Goal: Use online tool/utility: Utilize a website feature to perform a specific function

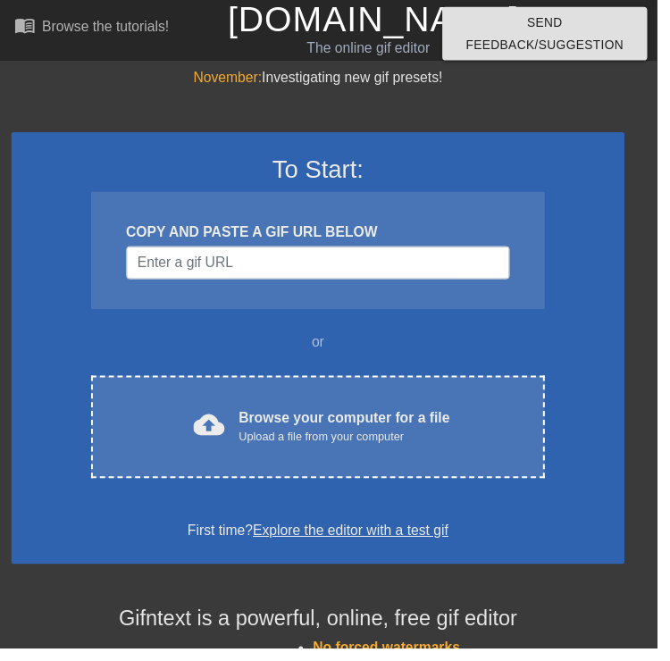
scroll to position [2, 0]
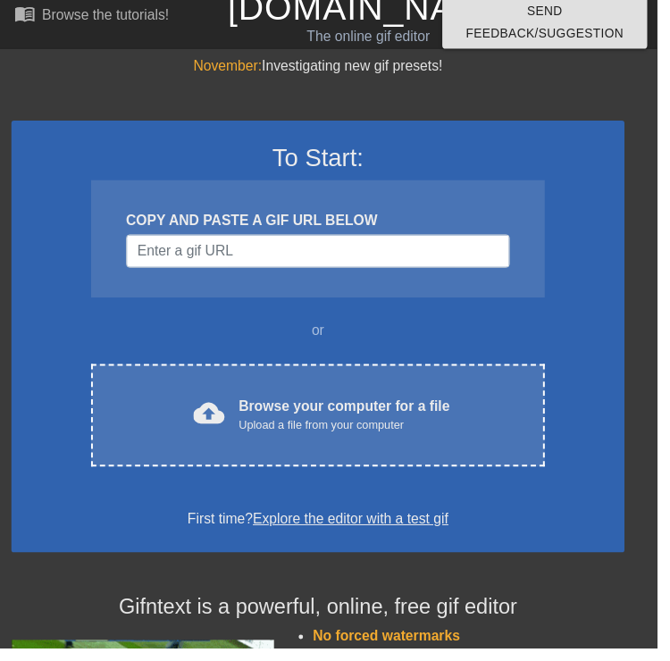
scroll to position [12, 0]
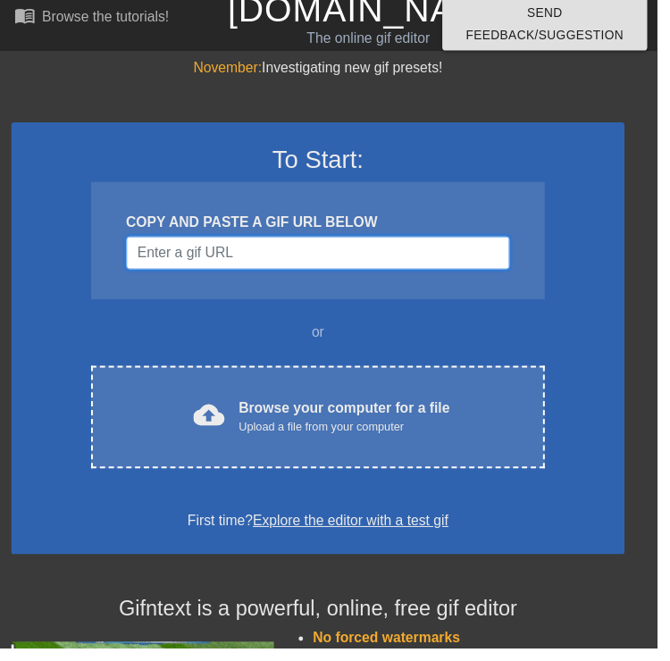
click at [474, 261] on input "Username" at bounding box center [324, 258] width 391 height 34
paste input "[URL][DOMAIN_NAME][DOMAIN_NAME]"
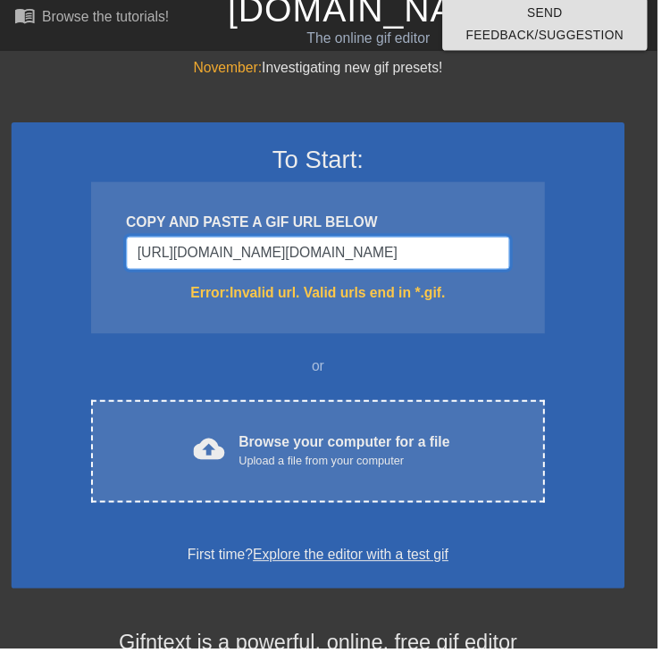
type input "https://images-ext-1.discordapp.net/external/XgNjjZUOwz86QehlwfPw7MRIvrhZcONhcT…"
click at [463, 435] on div "cloud_upload Browse your computer for a file Upload a file from your computer C…" at bounding box center [324, 460] width 463 height 105
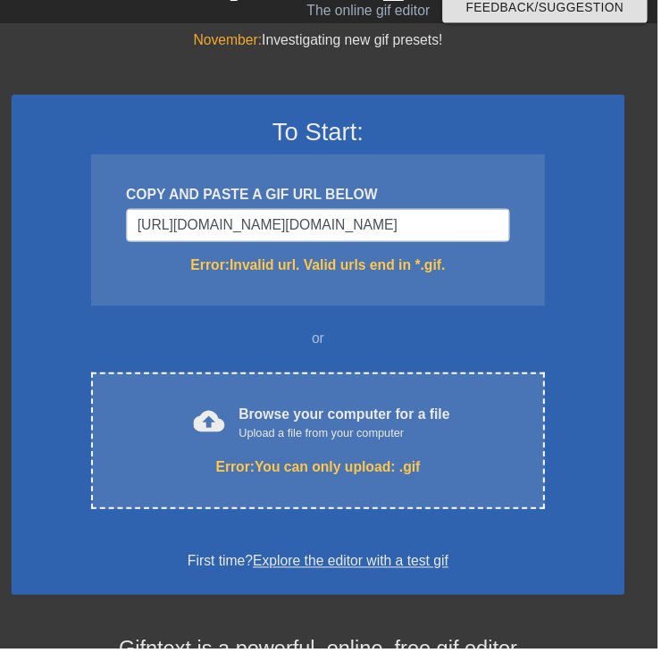
scroll to position [39, 0]
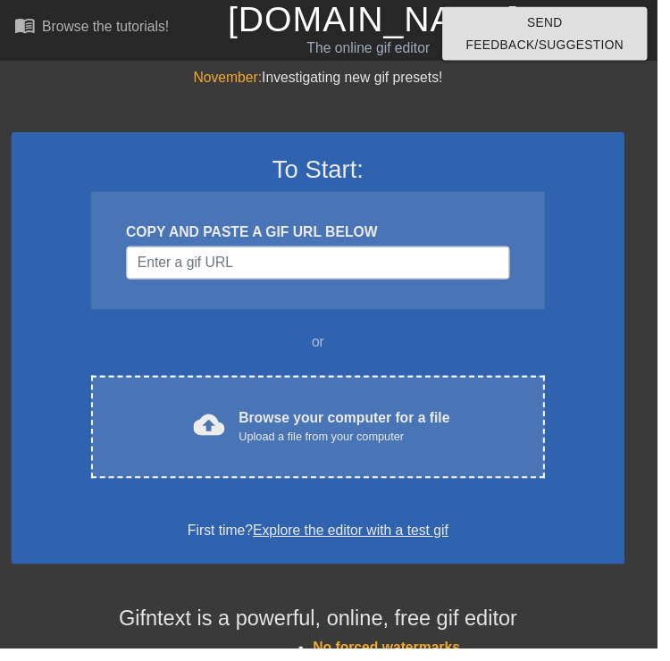
scroll to position [2, 0]
click at [434, 402] on div "cloud_upload Browse your computer for a file Upload a file from your computer C…" at bounding box center [324, 435] width 463 height 105
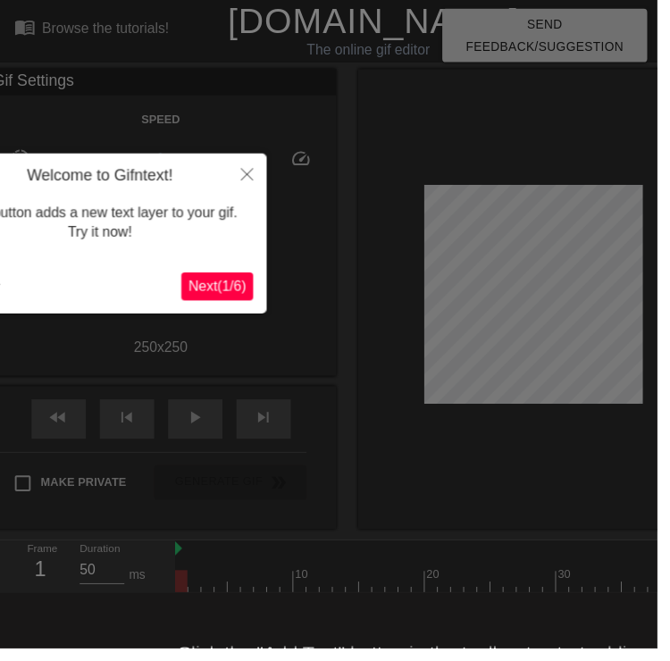
scroll to position [44, 0]
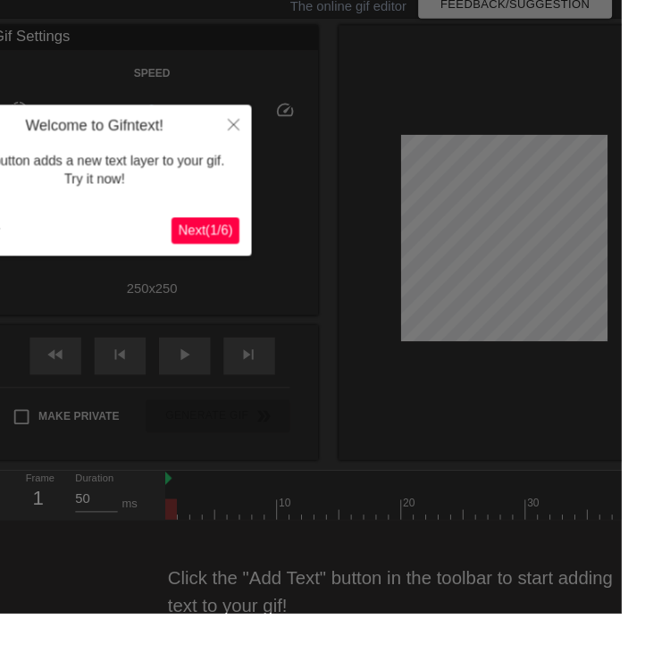
click at [255, 130] on icon "Close" at bounding box center [252, 134] width 13 height 13
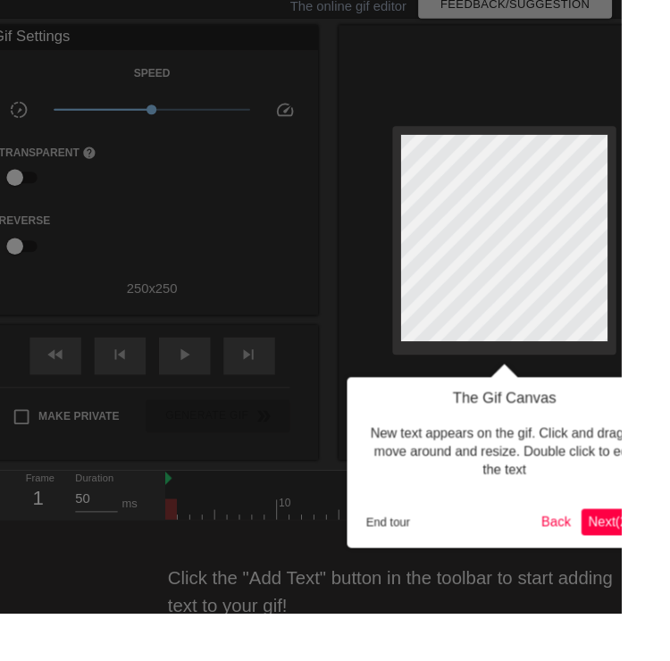
scroll to position [0, 0]
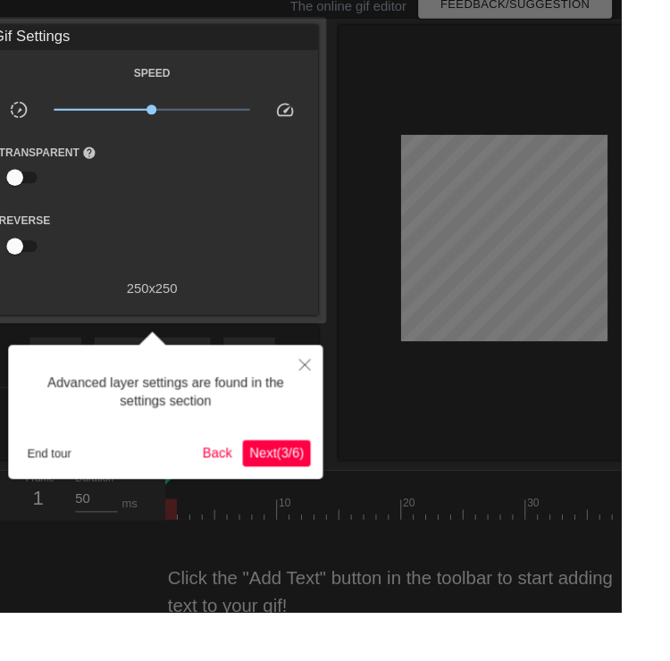
scroll to position [44, 0]
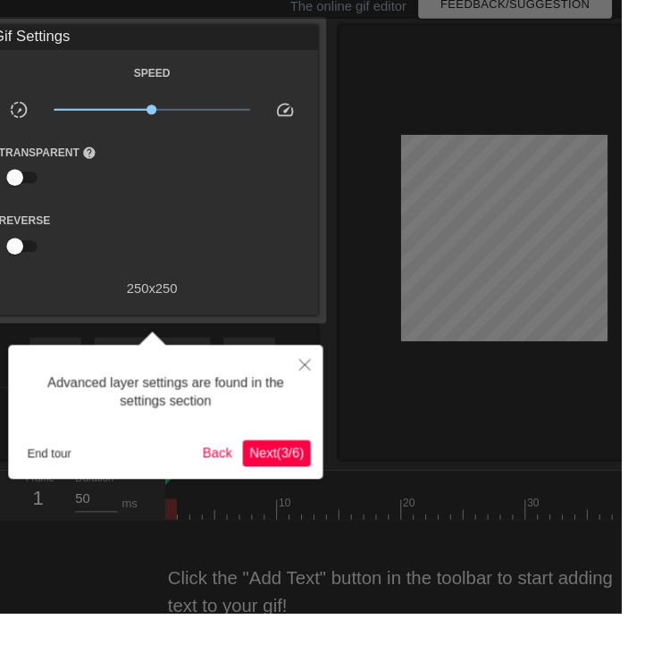
click at [329, 490] on button "Next ( 3 / 6 )" at bounding box center [298, 488] width 73 height 29
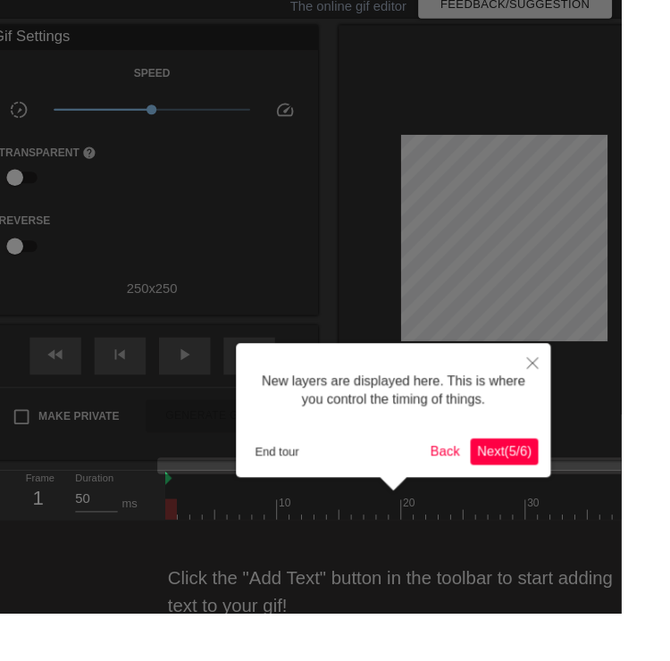
scroll to position [15, 0]
click at [565, 476] on button "Next ( 5 / 6 )" at bounding box center [543, 487] width 73 height 29
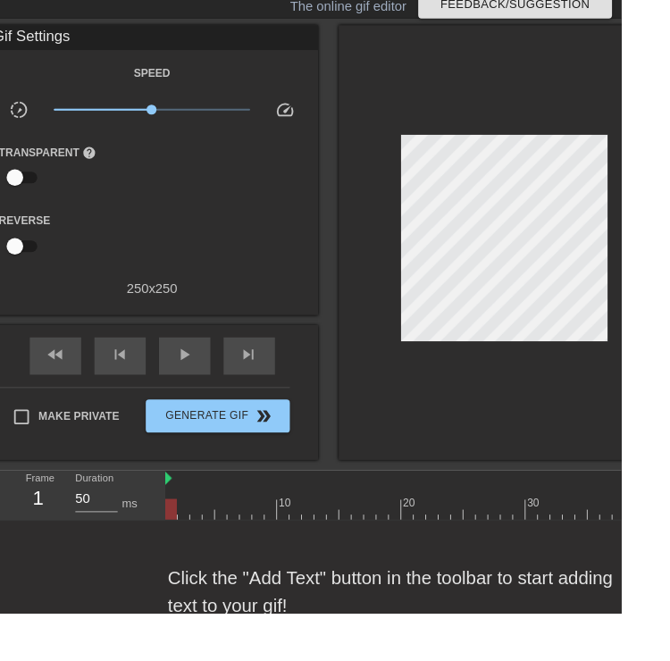
scroll to position [0, 0]
click at [393, 557] on div at bounding box center [440, 549] width 523 height 22
click at [397, 567] on div "Click the "Add Text" button in the toolbar to start adding text to your gif!" at bounding box center [335, 638] width 670 height 154
click at [201, 550] on div at bounding box center [440, 549] width 523 height 22
click at [188, 558] on div at bounding box center [440, 549] width 523 height 22
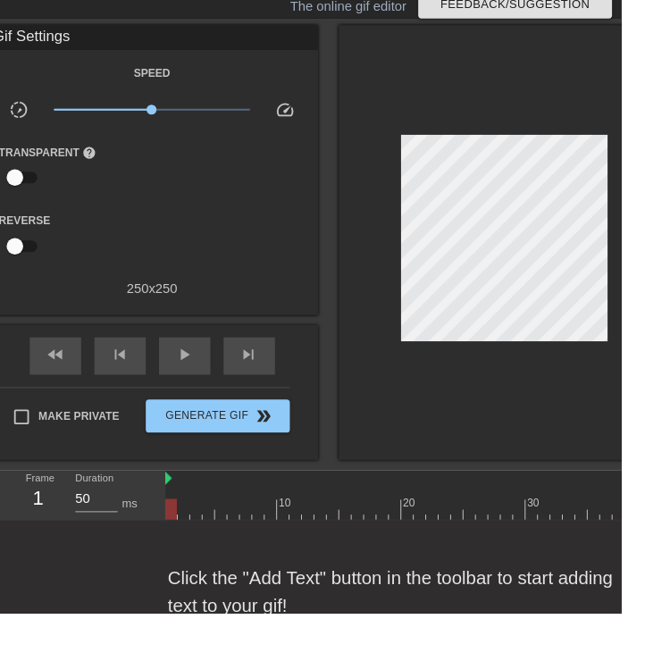
scroll to position [45, 0]
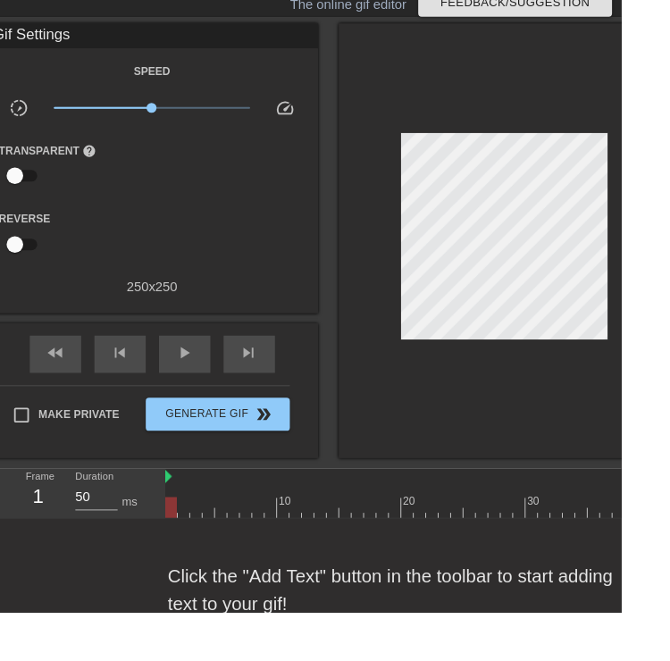
click at [507, 616] on div "Click the "Add Text" button in the toolbar to start adding text to your gif!" at bounding box center [335, 637] width 670 height 154
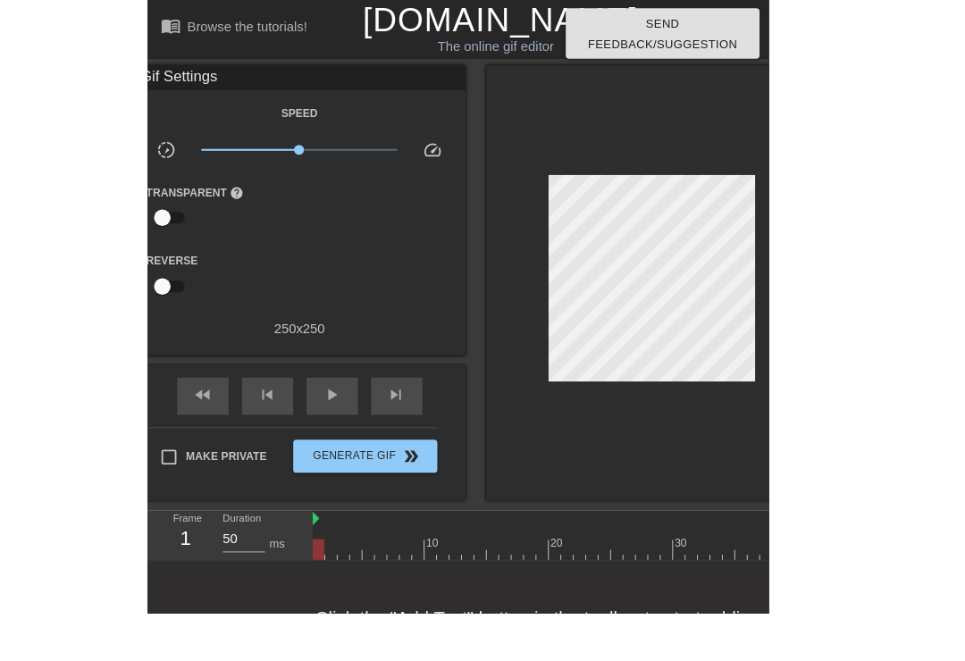
scroll to position [0, 7]
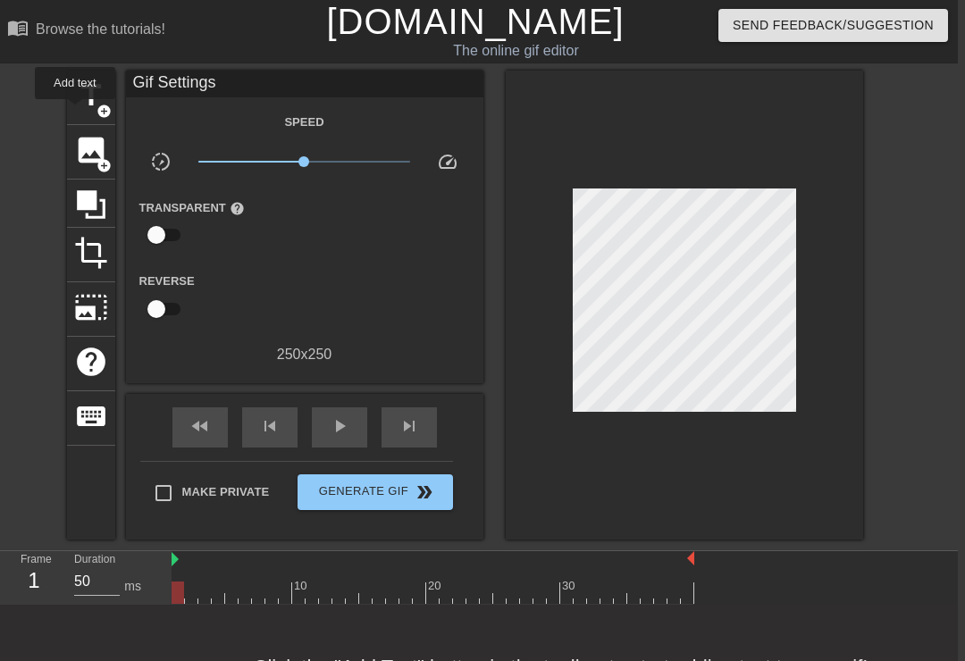
click at [76, 112] on span "title" at bounding box center [91, 96] width 34 height 34
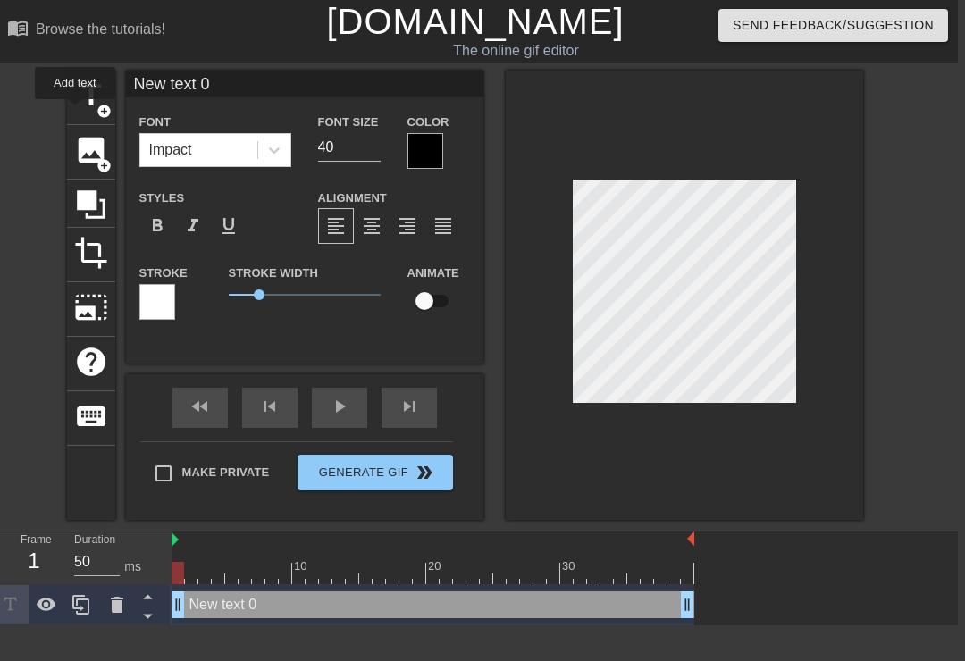
scroll to position [0, 0]
click at [595, 610] on div "New text 0 drag_handle drag_handle" at bounding box center [433, 604] width 523 height 27
click at [632, 607] on div "New text 0 drag_handle drag_handle" at bounding box center [433, 604] width 523 height 27
click at [633, 597] on div "New text 0 drag_handle drag_handle" at bounding box center [433, 604] width 523 height 27
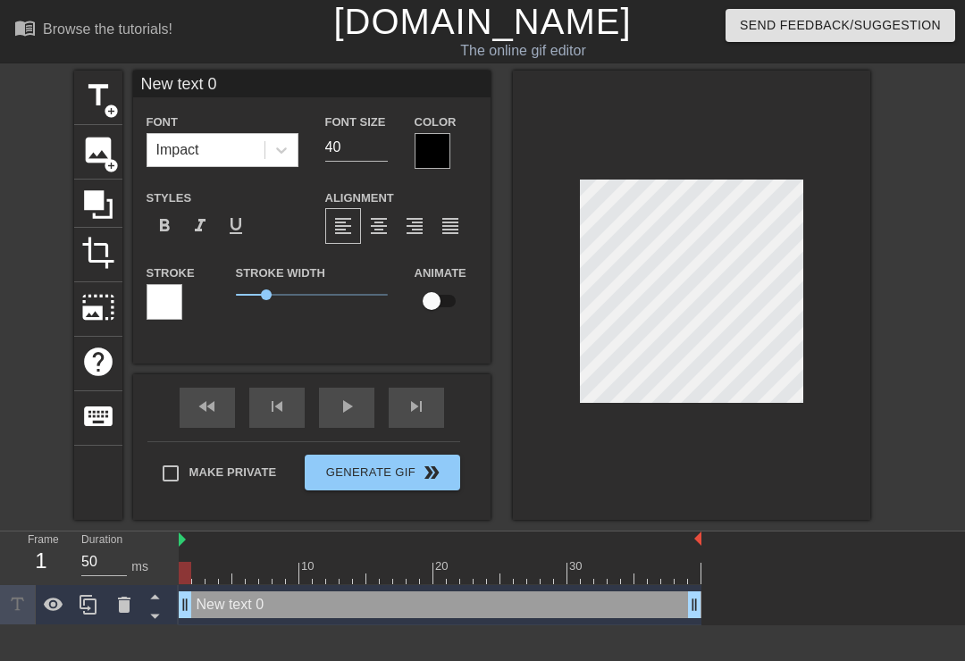
click at [194, 81] on input "New text 0" at bounding box center [311, 84] width 357 height 27
click at [163, 82] on input "New text 0" at bounding box center [311, 84] width 357 height 27
click at [163, 85] on input "New text 0" at bounding box center [311, 84] width 357 height 27
type input "[PERSON_NAME]"
click at [621, 571] on div at bounding box center [440, 573] width 523 height 22
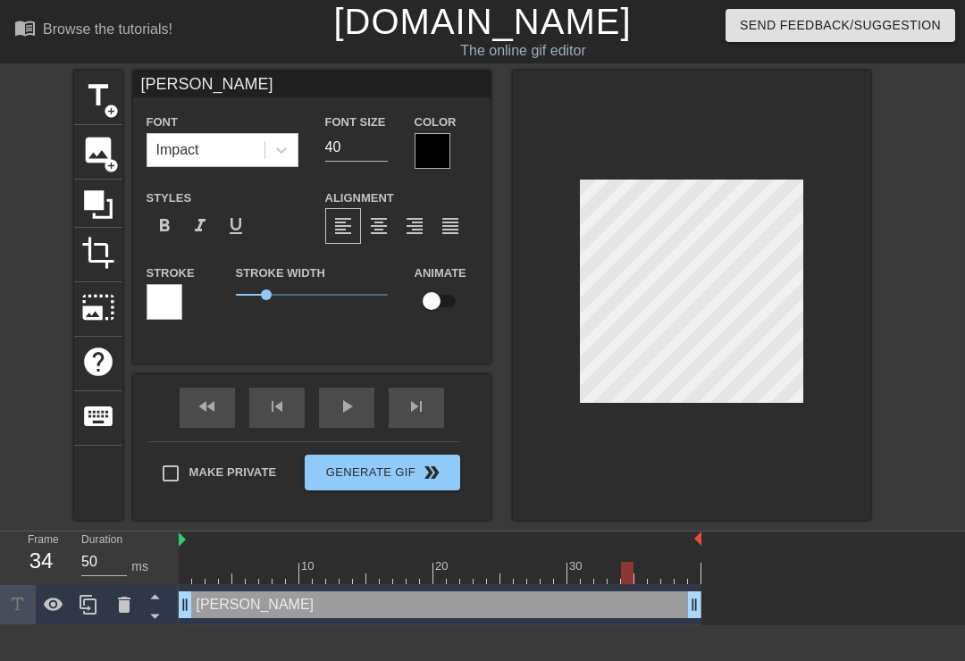
click at [570, 568] on div at bounding box center [440, 573] width 523 height 22
click at [514, 575] on div at bounding box center [440, 573] width 523 height 22
click at [366, 573] on div at bounding box center [440, 573] width 523 height 22
click at [298, 585] on div "10 20 30 [PERSON_NAME] drag_handle drag_handle" at bounding box center [572, 579] width 786 height 94
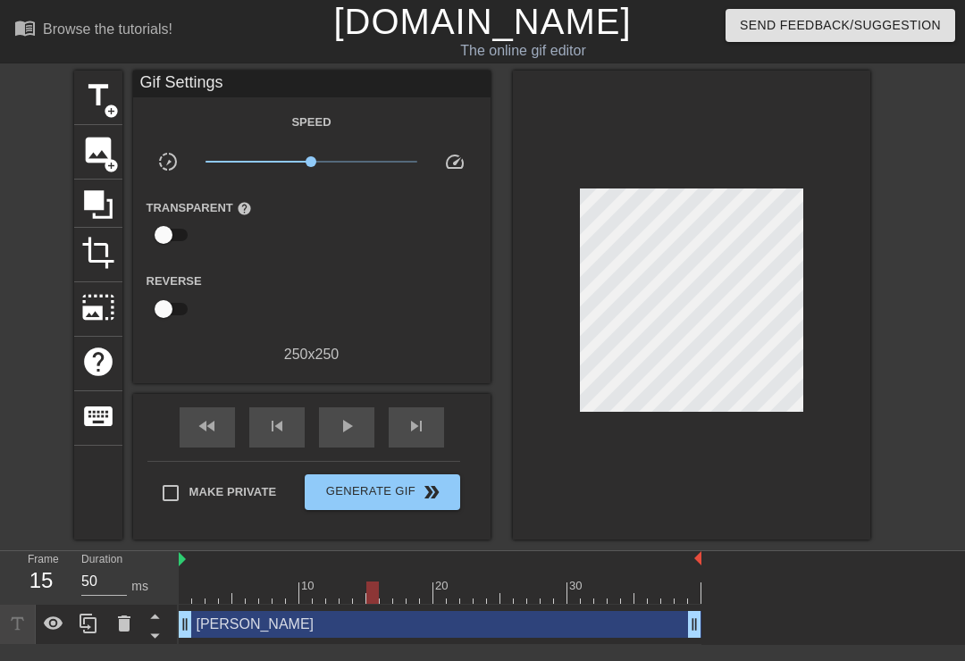
click at [406, 493] on span "Generate Gif double_arrow" at bounding box center [382, 492] width 140 height 21
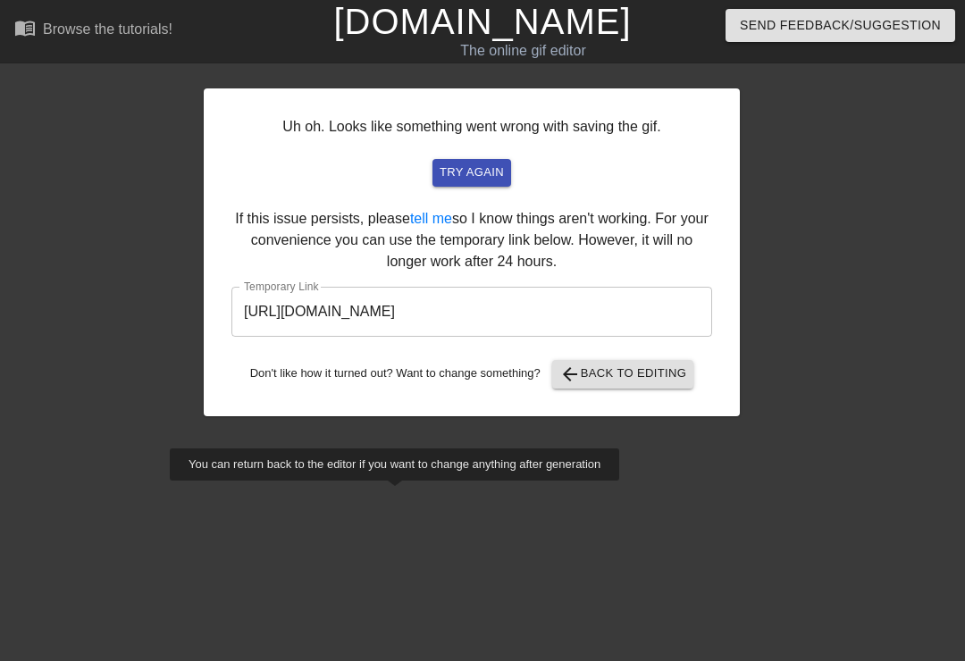
click at [494, 185] on button "try again" at bounding box center [471, 173] width 79 height 28
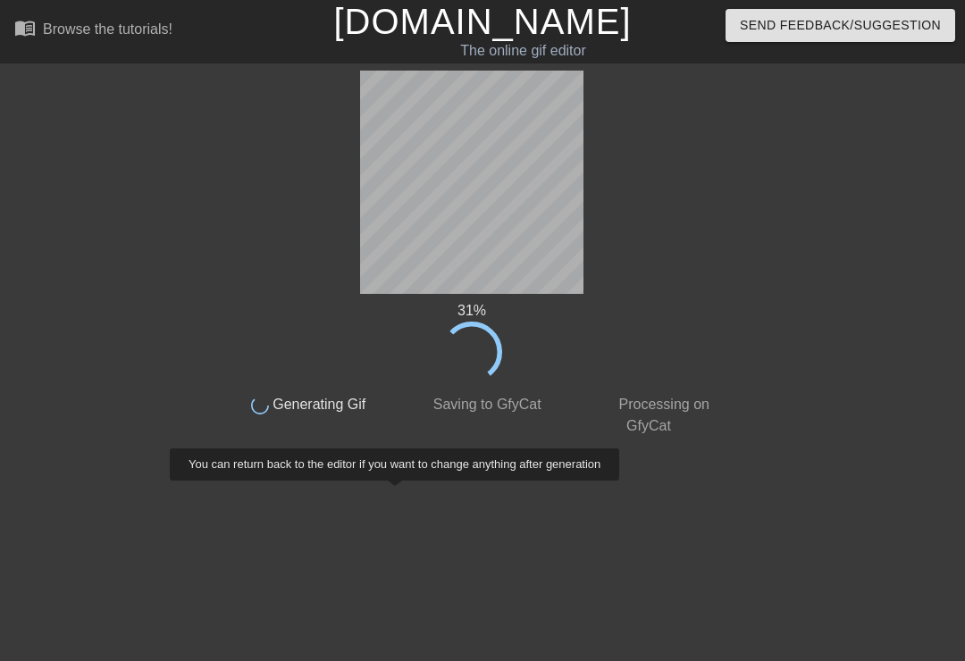
scroll to position [0, 13]
